Goal: Task Accomplishment & Management: Manage account settings

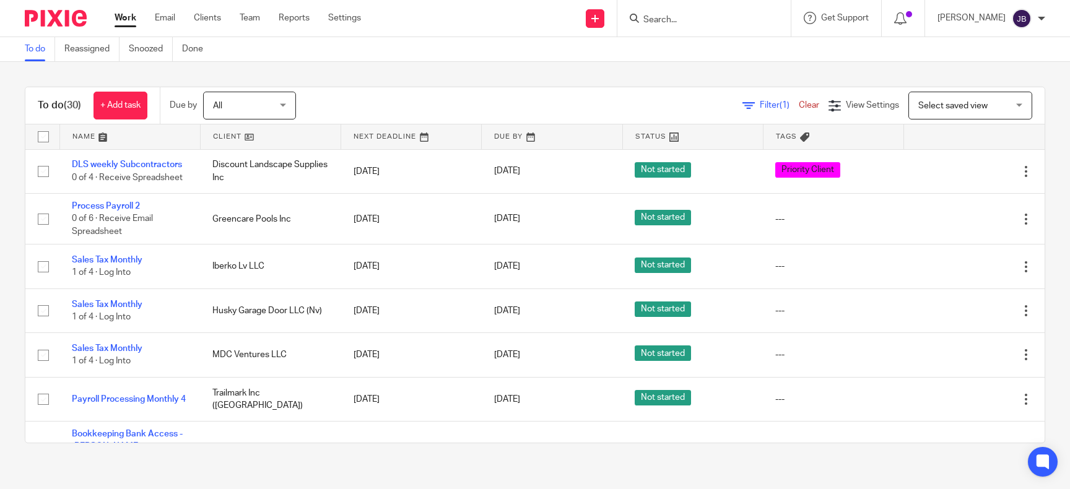
click at [703, 19] on input "Search" at bounding box center [697, 20] width 111 height 11
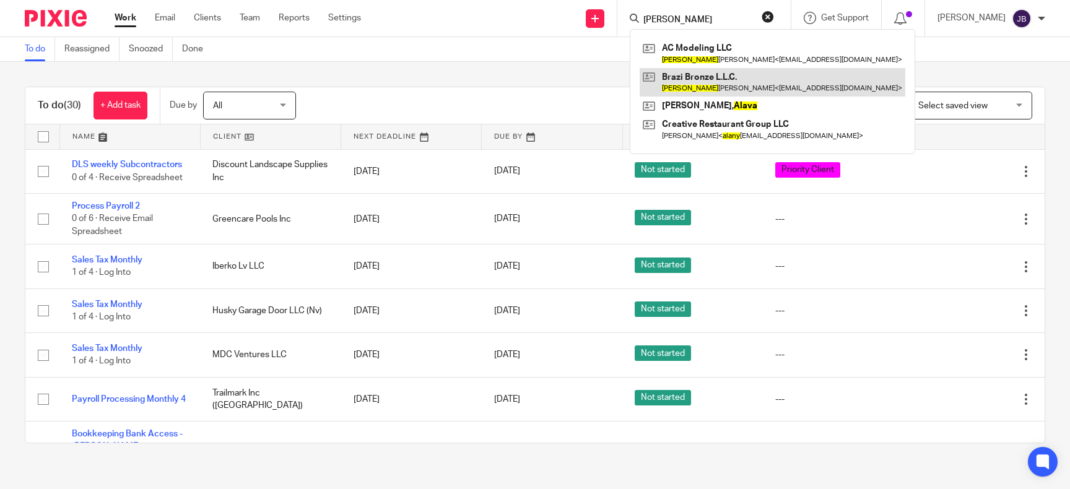
type input "[PERSON_NAME]"
click at [705, 85] on link at bounding box center [773, 82] width 266 height 28
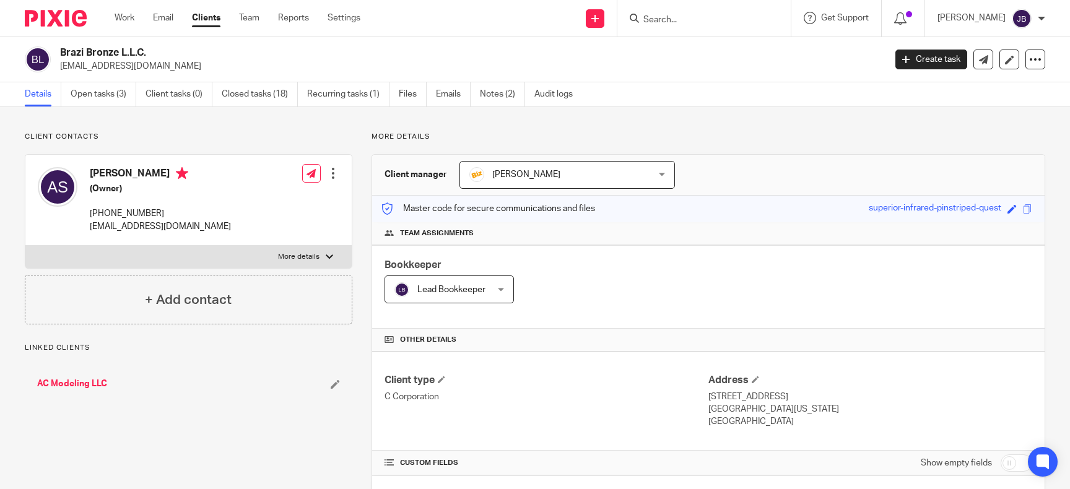
click at [1010, 455] on input "checkbox" at bounding box center [1017, 463] width 32 height 17
checkbox input "true"
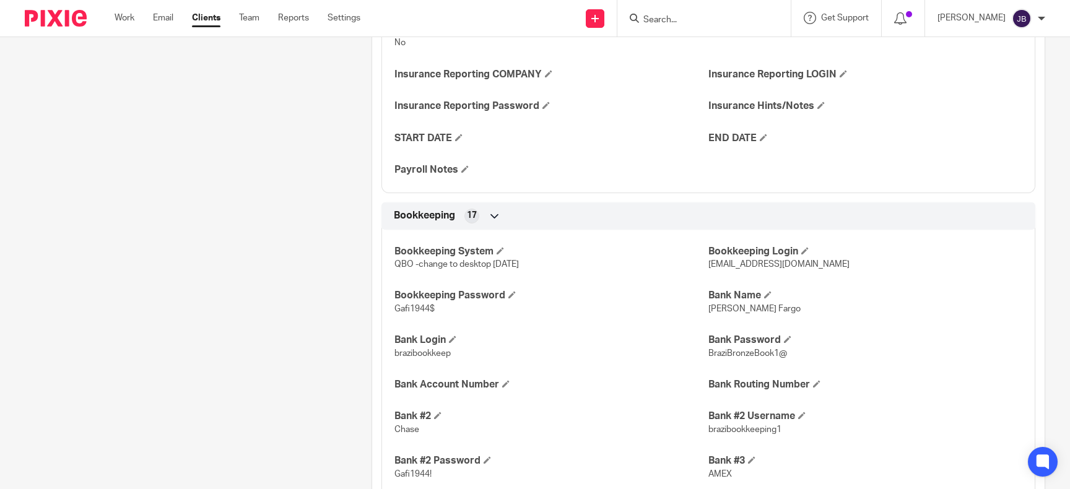
scroll to position [1364, 0]
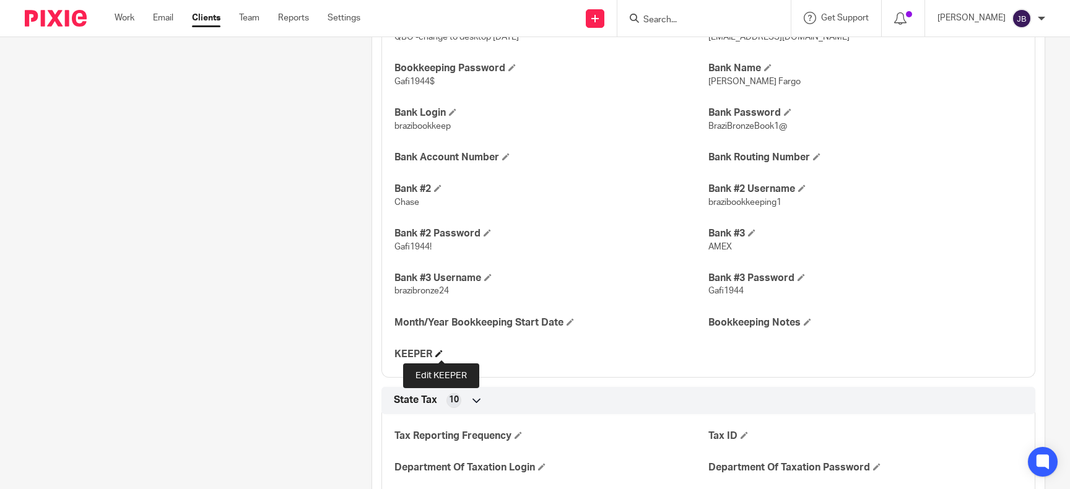
click at [440, 353] on span at bounding box center [438, 353] width 7 height 7
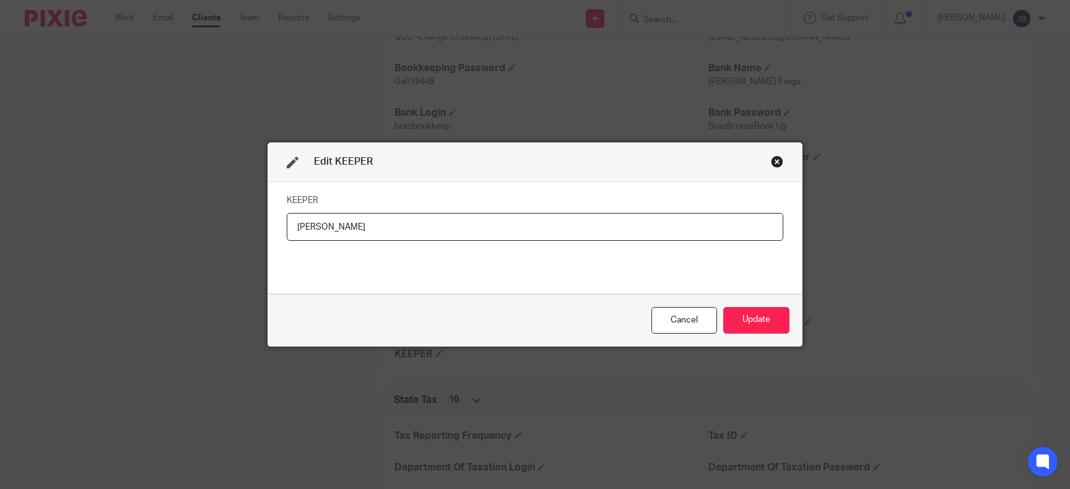
click at [300, 229] on input "erica" at bounding box center [535, 227] width 497 height 28
type input "Erica"
click at [771, 328] on button "Update" at bounding box center [756, 320] width 66 height 27
